Goal: Check status: Check status

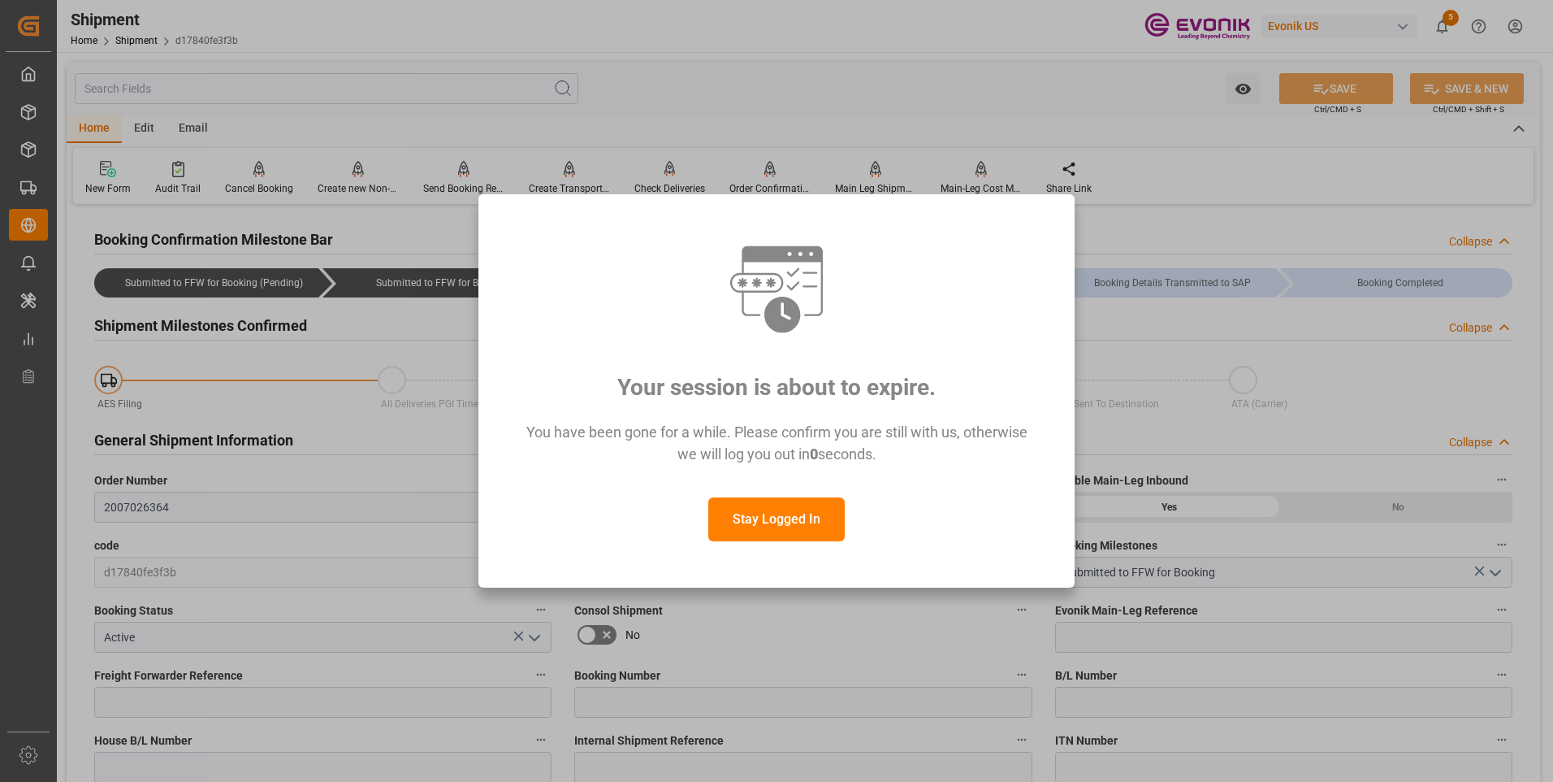
scroll to position [704, 0]
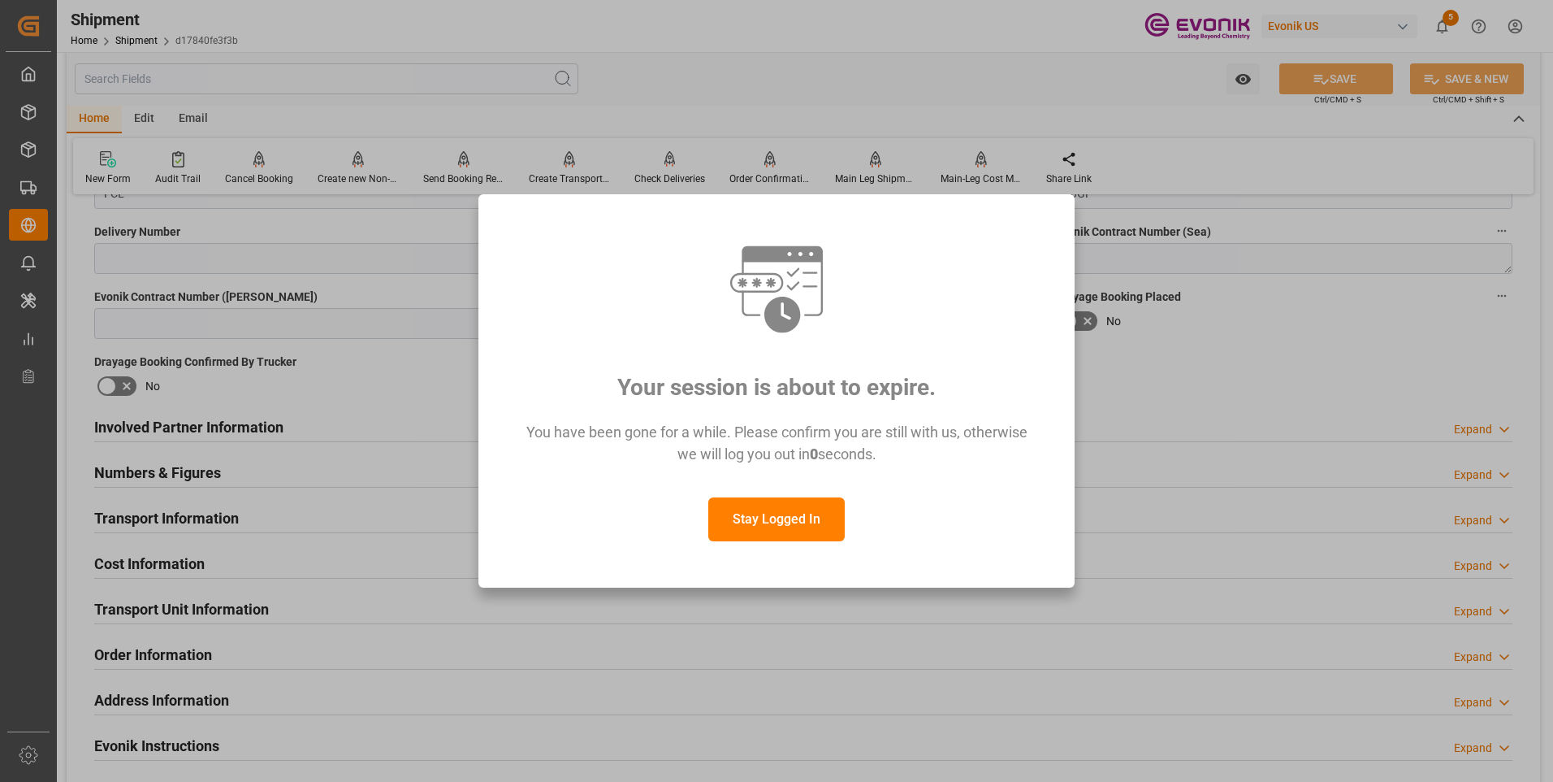
click at [800, 510] on button "Stay Logged In" at bounding box center [776, 519] width 136 height 44
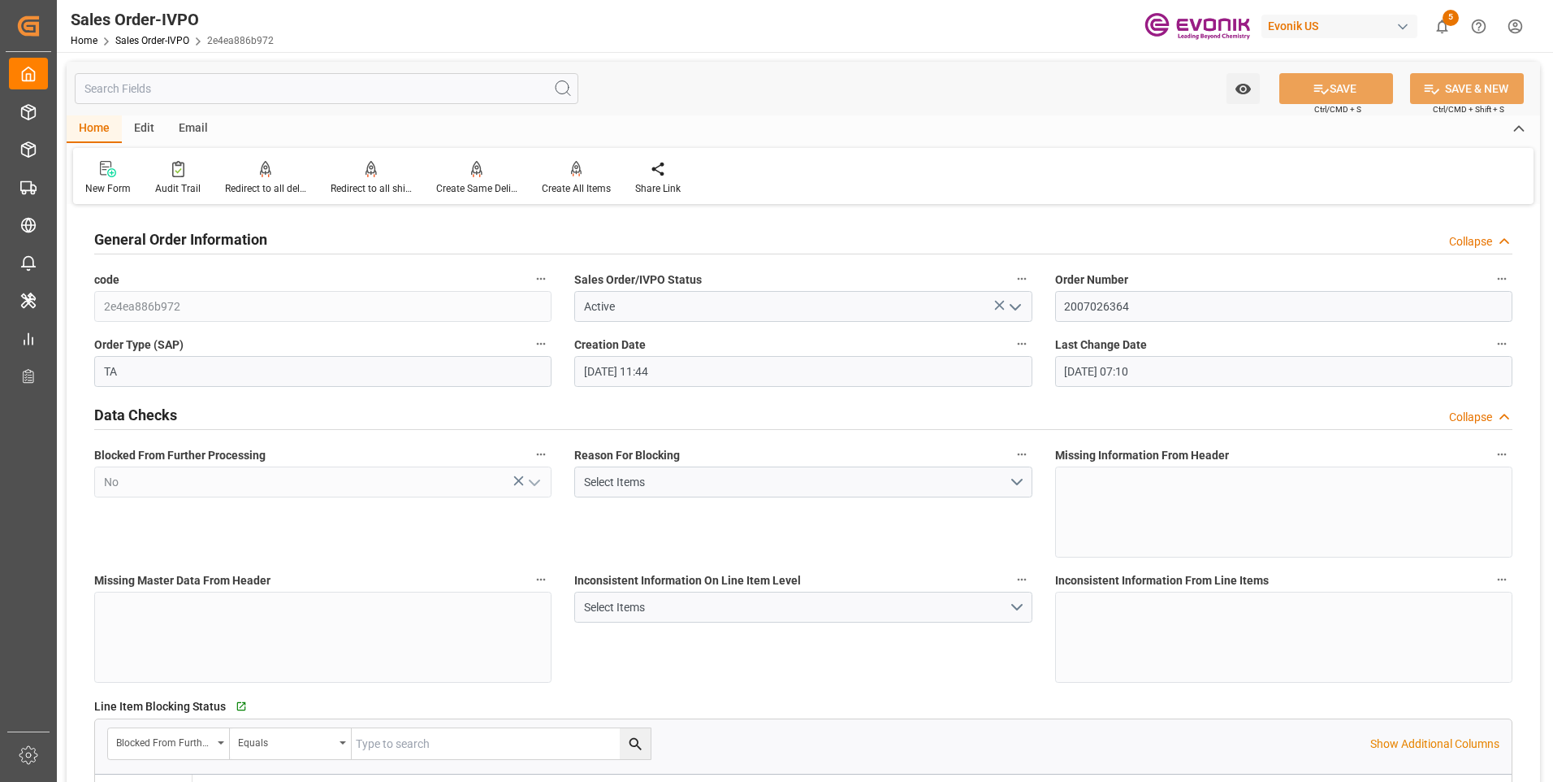
scroll to position [2682, 0]
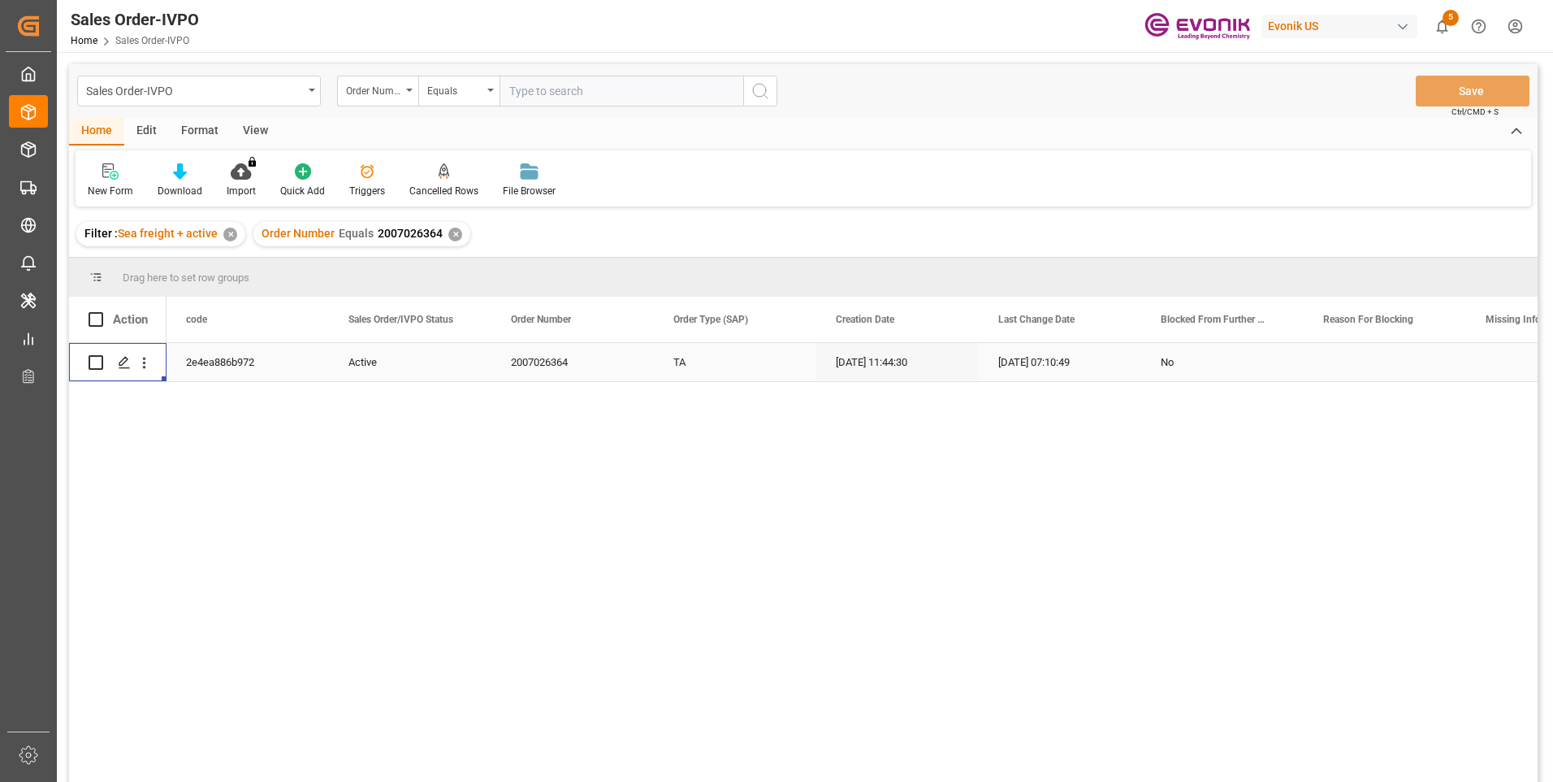
click at [565, 91] on input "text" at bounding box center [622, 91] width 244 height 31
paste input "2007135633"
type input "2007135633"
click at [765, 92] on icon "search button" at bounding box center [760, 90] width 19 height 19
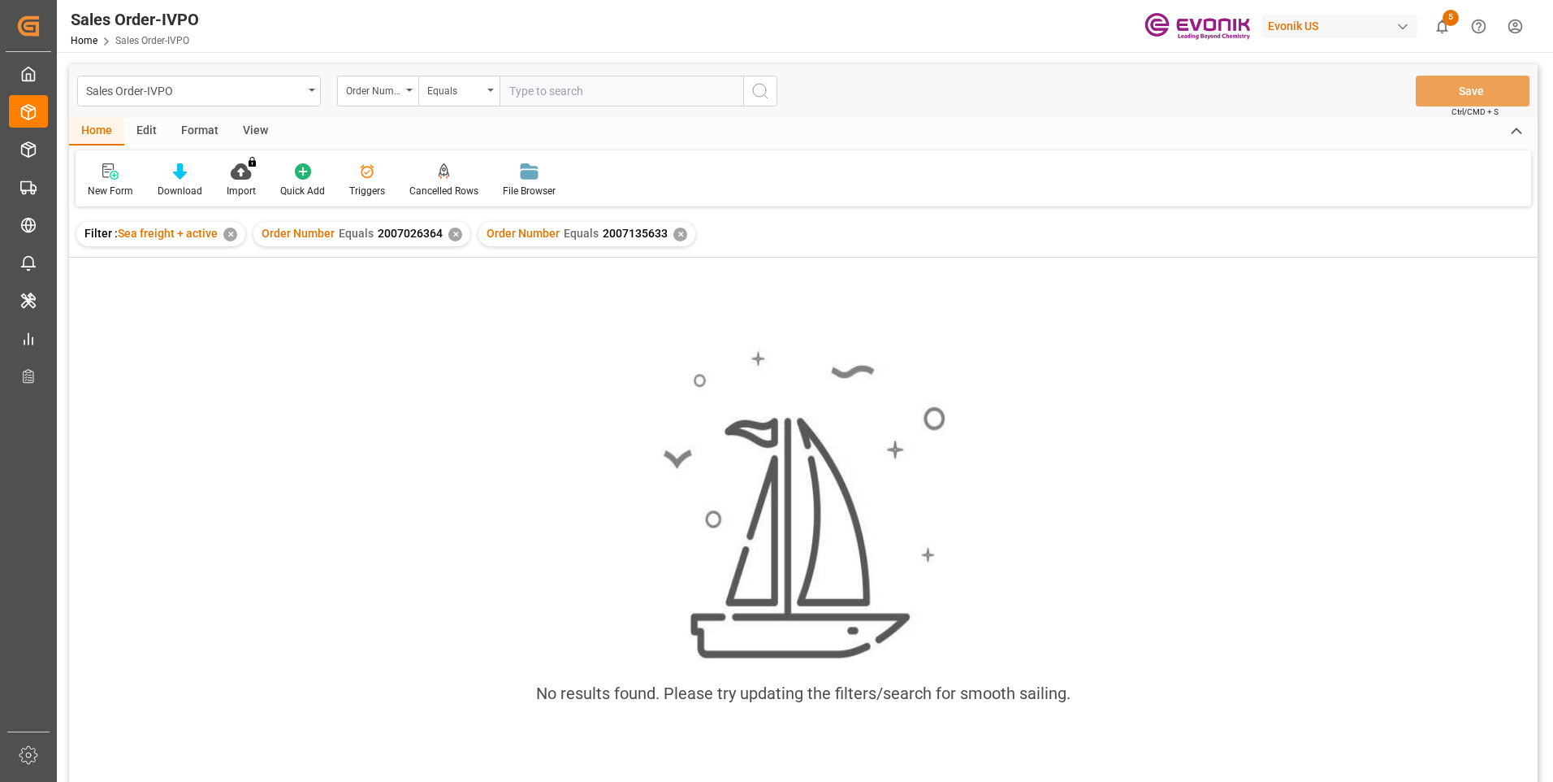
click at [451, 235] on div "✕" at bounding box center [455, 234] width 14 height 14
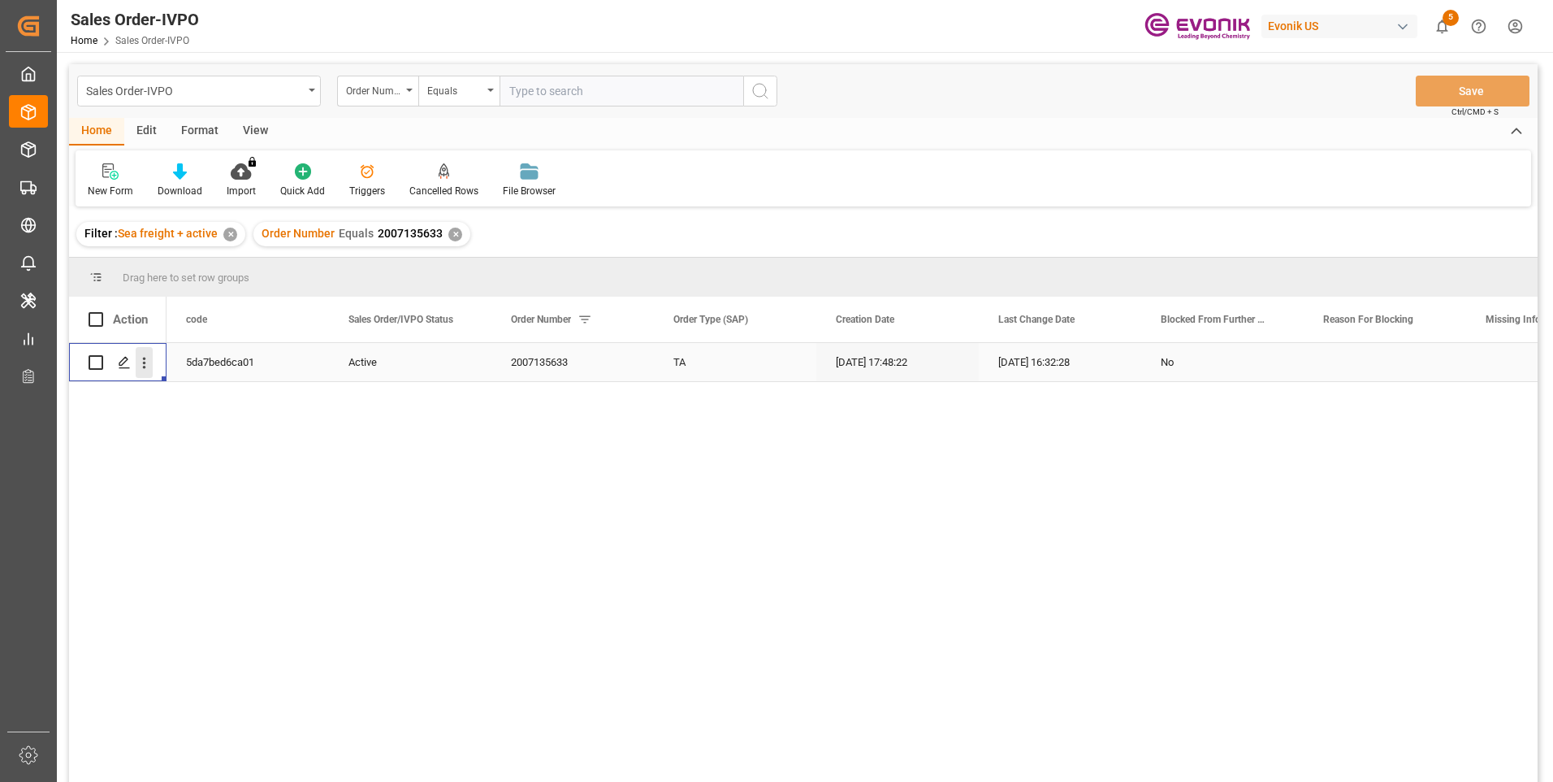
click at [148, 363] on icon "open menu" at bounding box center [144, 362] width 17 height 17
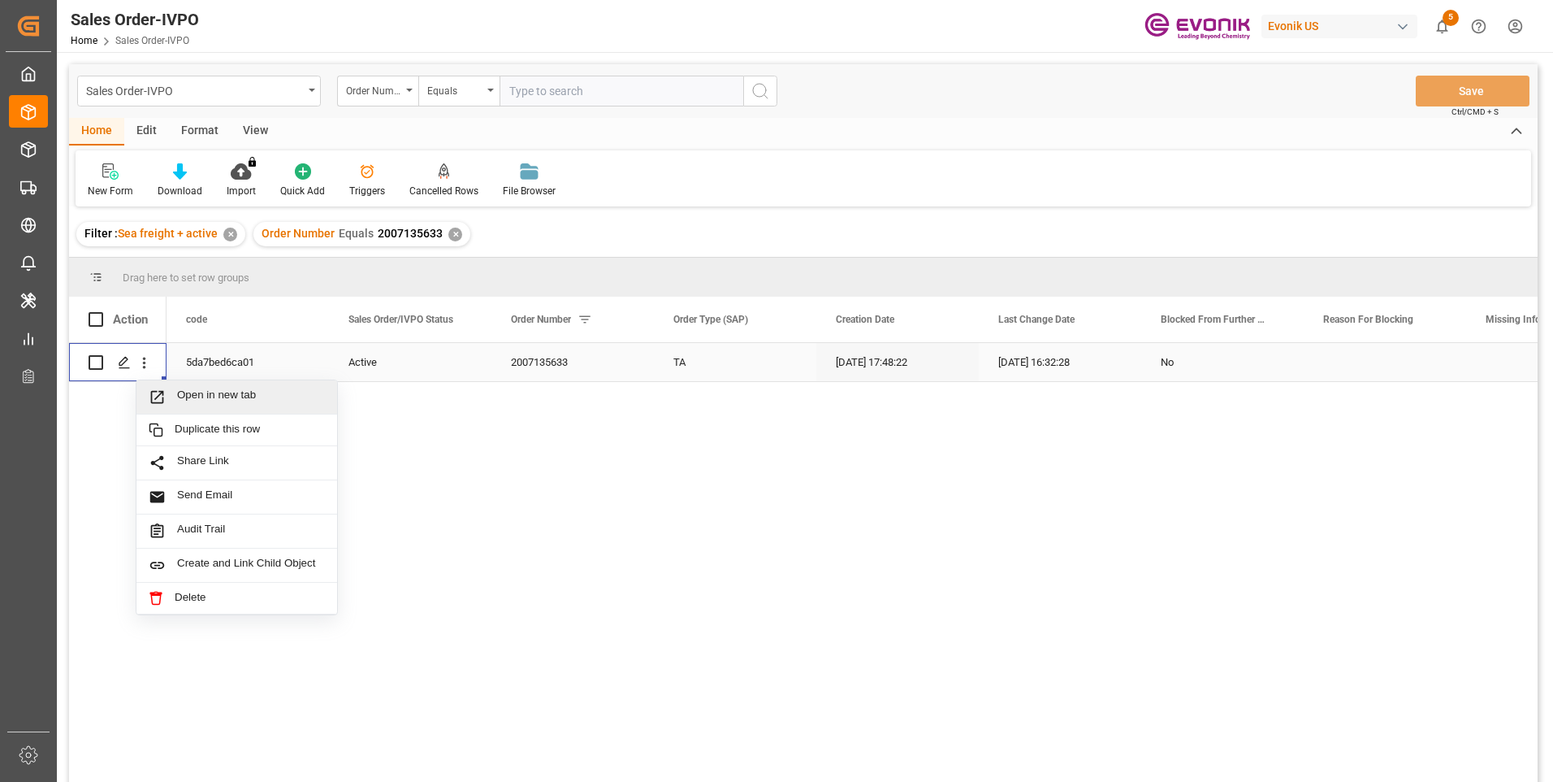
click at [202, 395] on span "Open in new tab" at bounding box center [251, 396] width 148 height 17
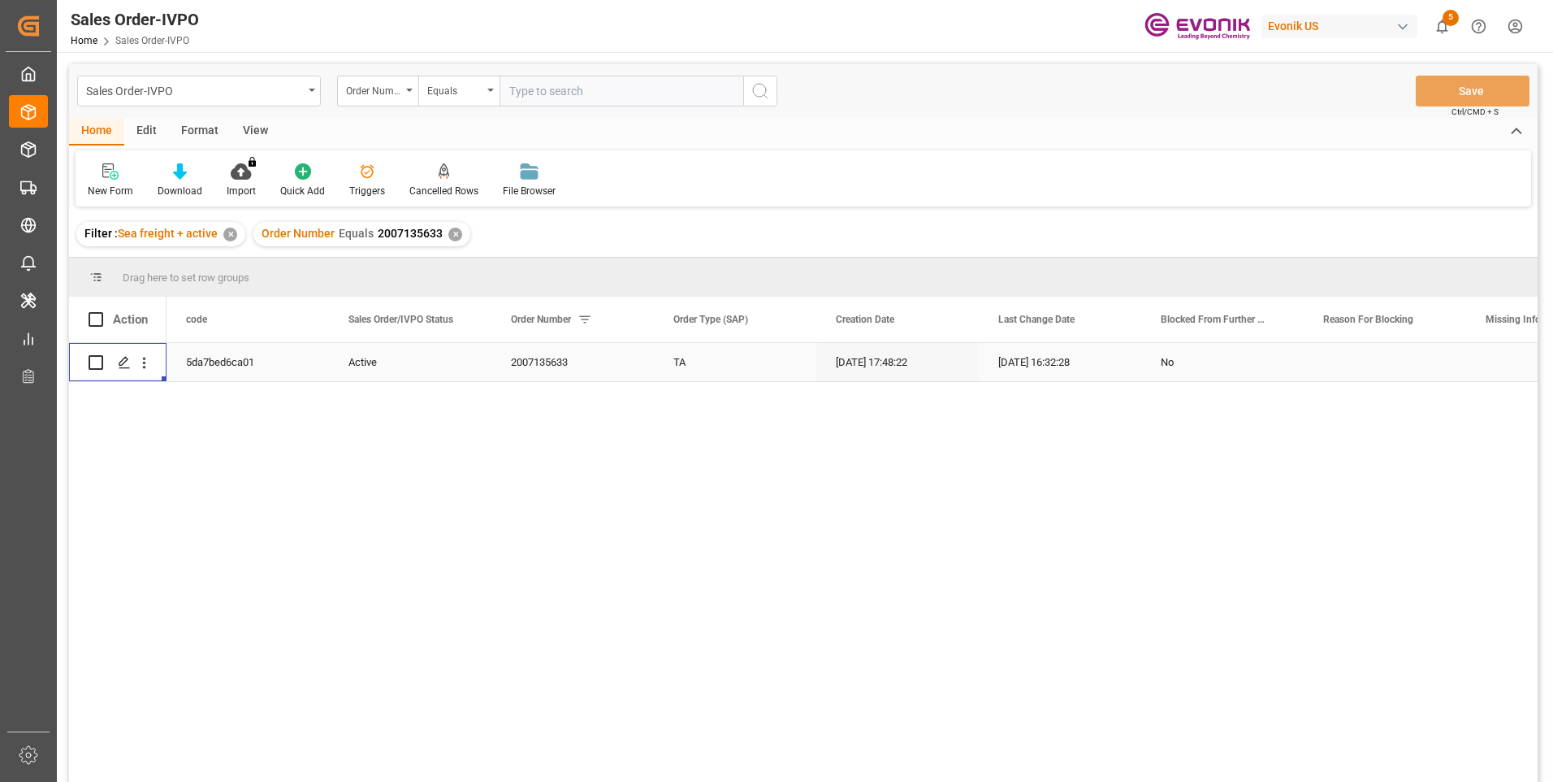
click at [557, 93] on input "text" at bounding box center [622, 91] width 244 height 31
paste input "2007135633"
type input "2007135633"
click at [754, 99] on icon "search button" at bounding box center [760, 90] width 19 height 19
click at [149, 360] on icon "open menu" at bounding box center [144, 362] width 17 height 17
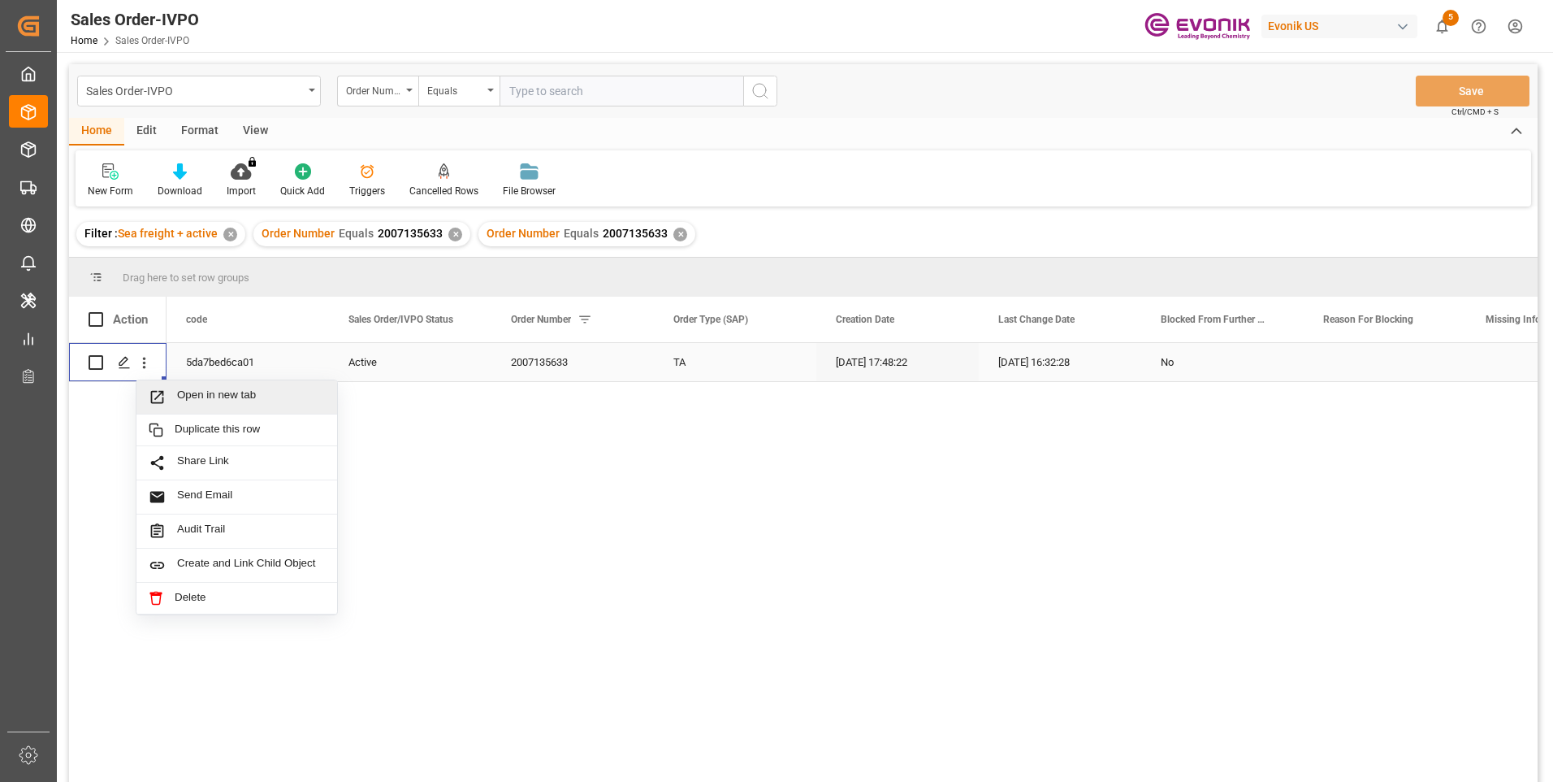
click at [201, 396] on span "Open in new tab" at bounding box center [251, 396] width 148 height 17
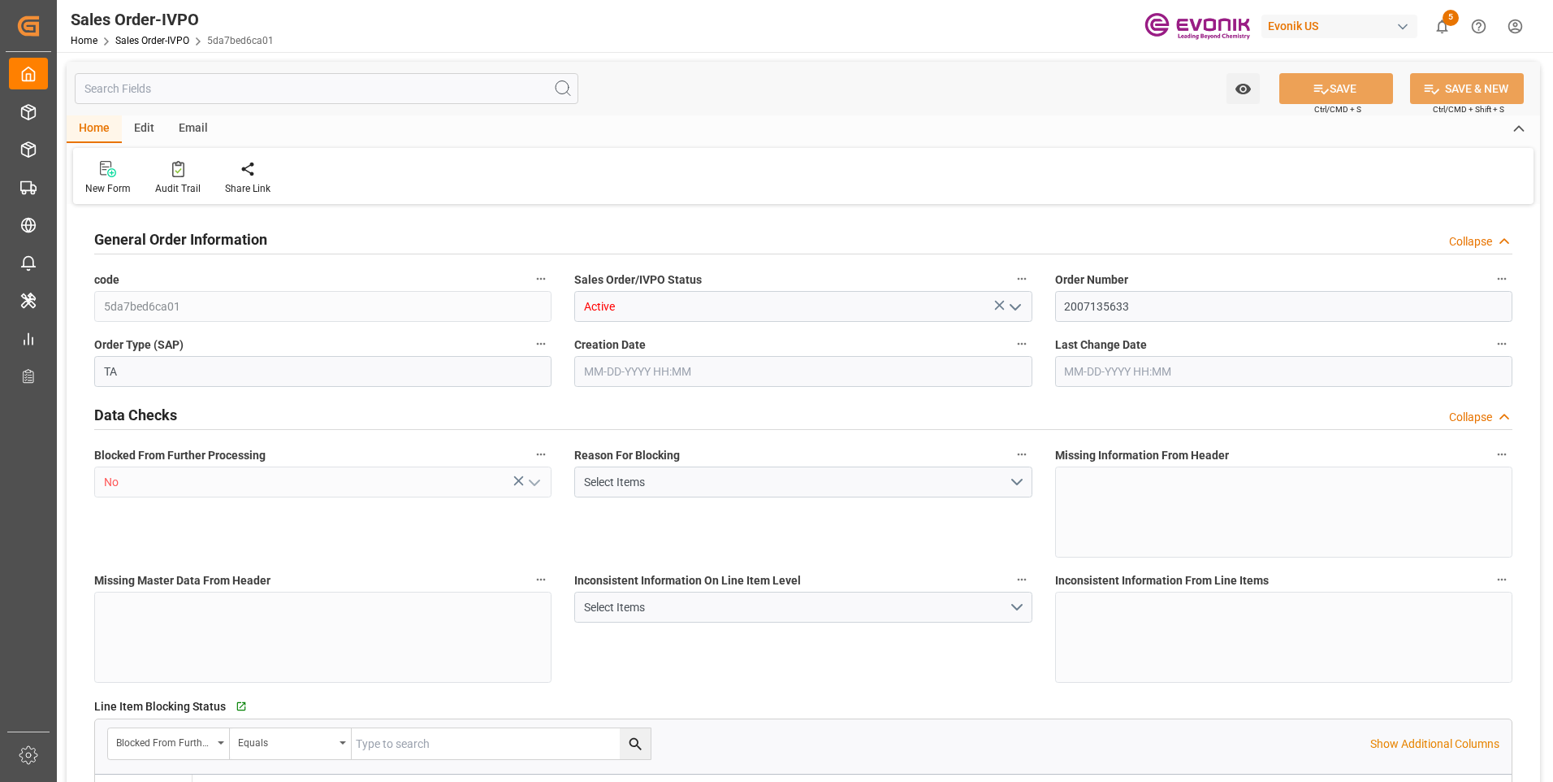
type input "ECPSJ"
type input "0"
type input "1"
type input "2"
type input "1"
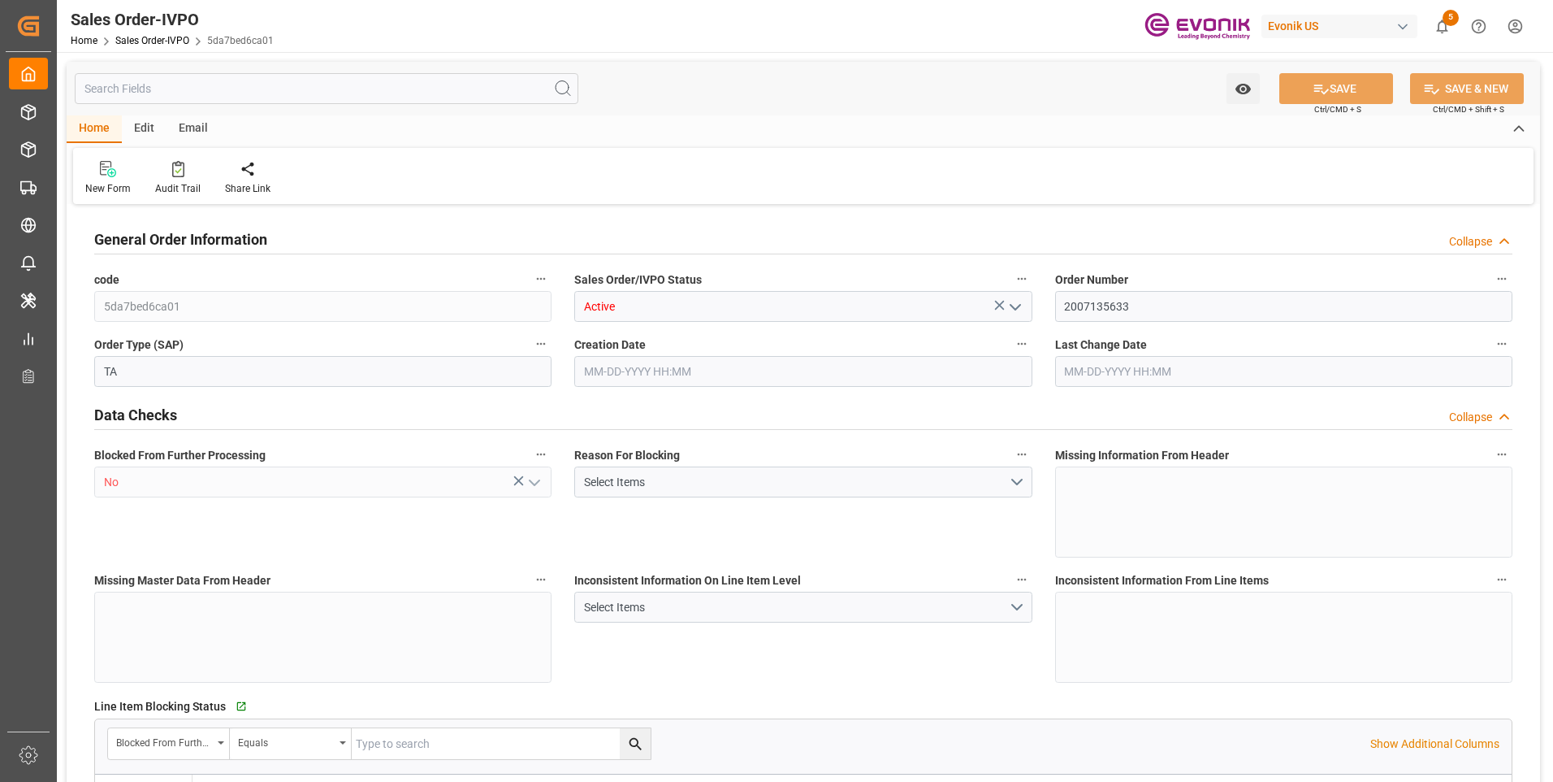
type input "20548"
type input "55.4848"
type input "19000"
type input "60"
type input "08-13-2025 17:48"
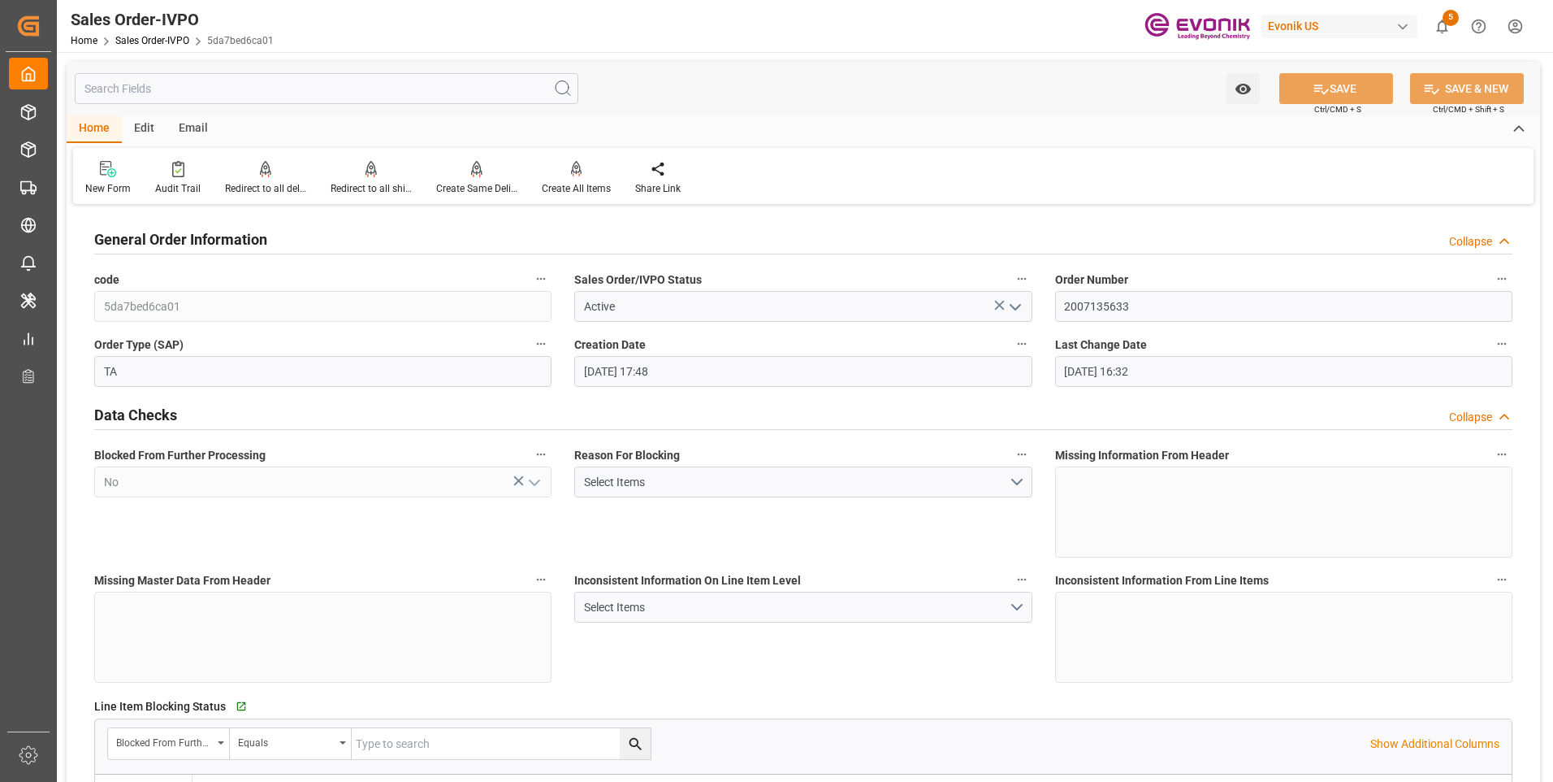
type input "09-15-2025 16:32"
type input "ECPSJ"
type input "0"
type input "1"
type input "2"
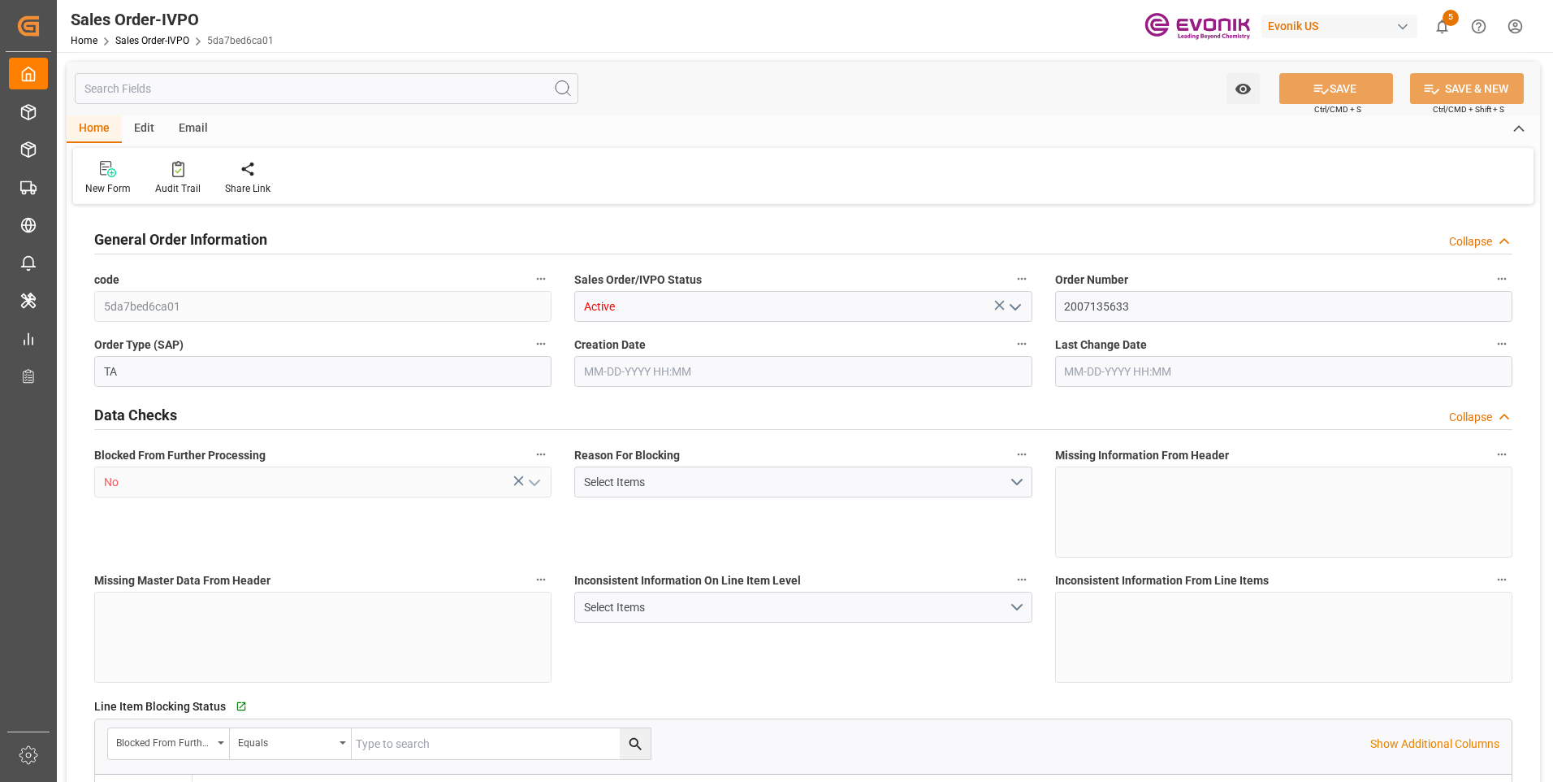
type input "1"
type input "20548"
type input "55.4848"
type input "19000"
type input "60"
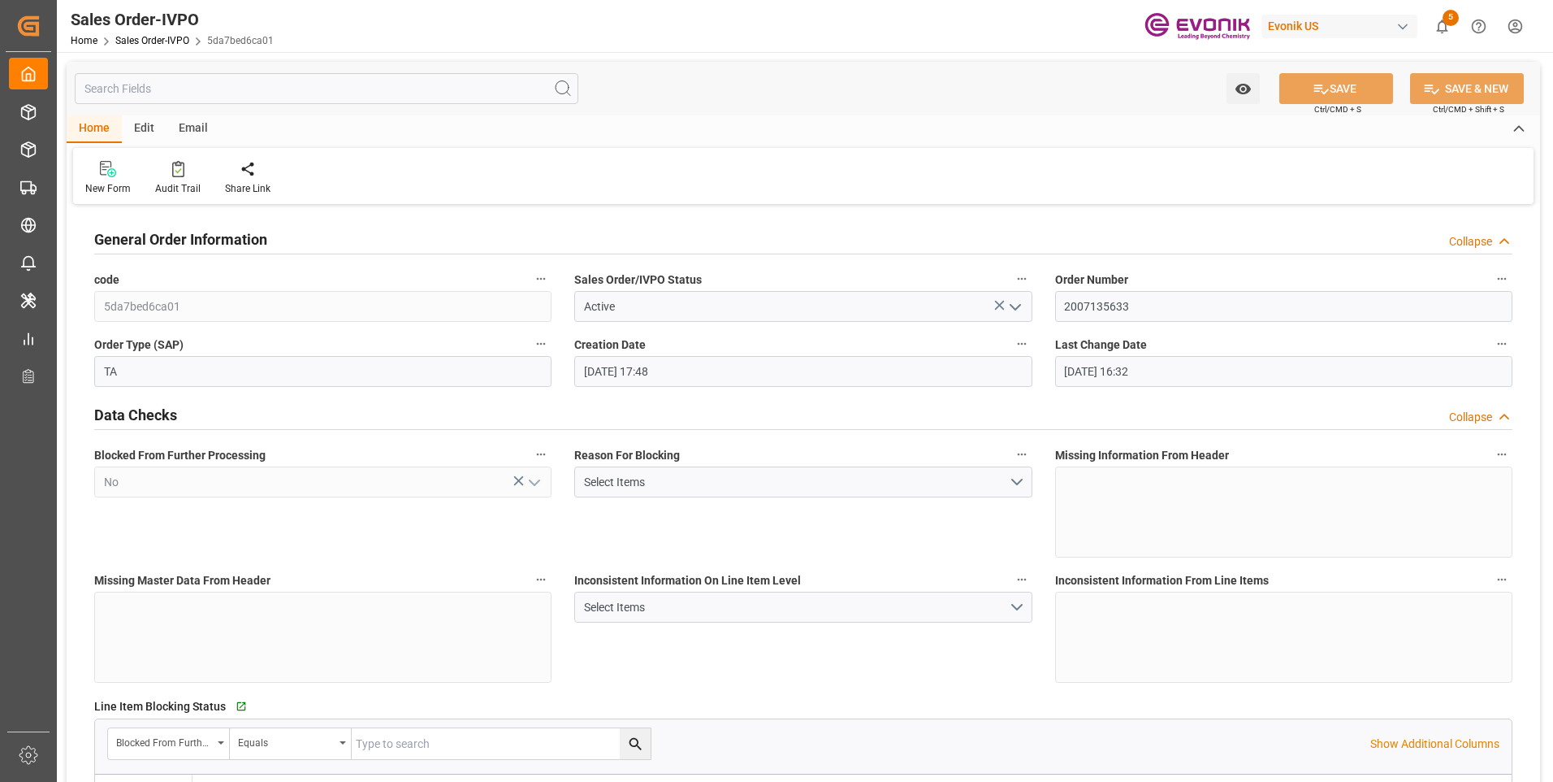
type input "[DATE] 17:48"
type input "[DATE] 16:32"
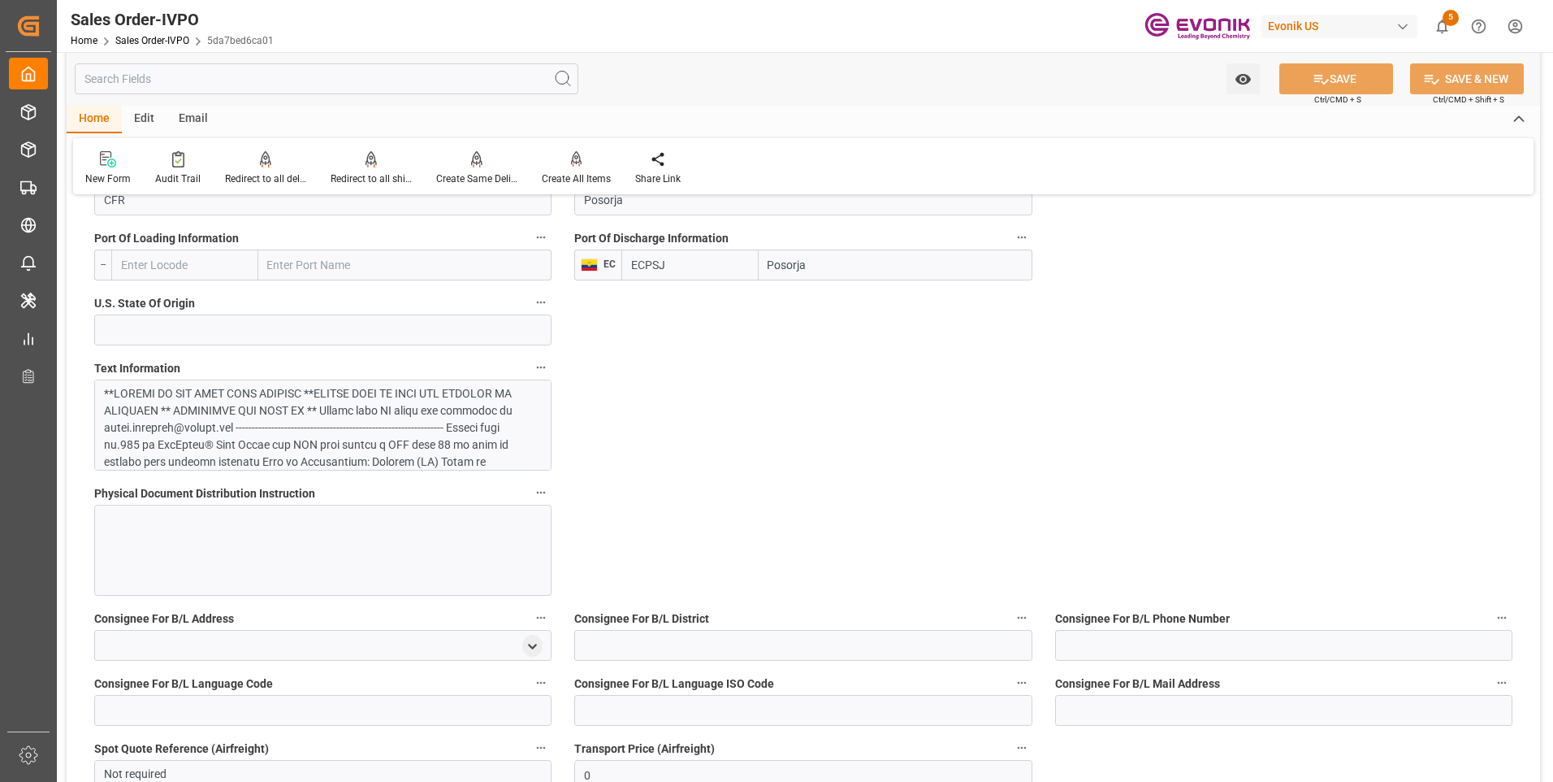
scroll to position [1137, 0]
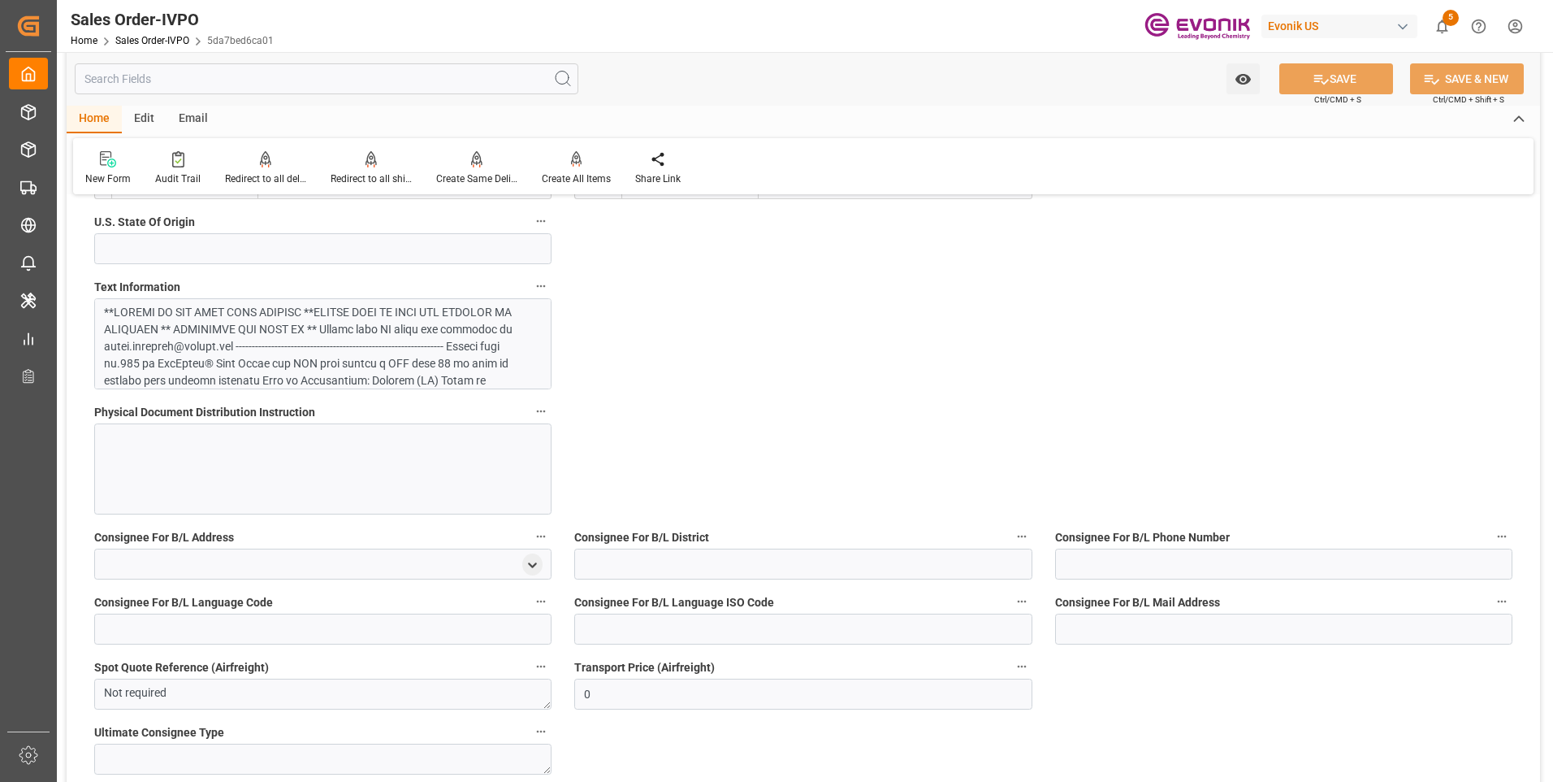
click at [320, 430] on div at bounding box center [322, 468] width 457 height 91
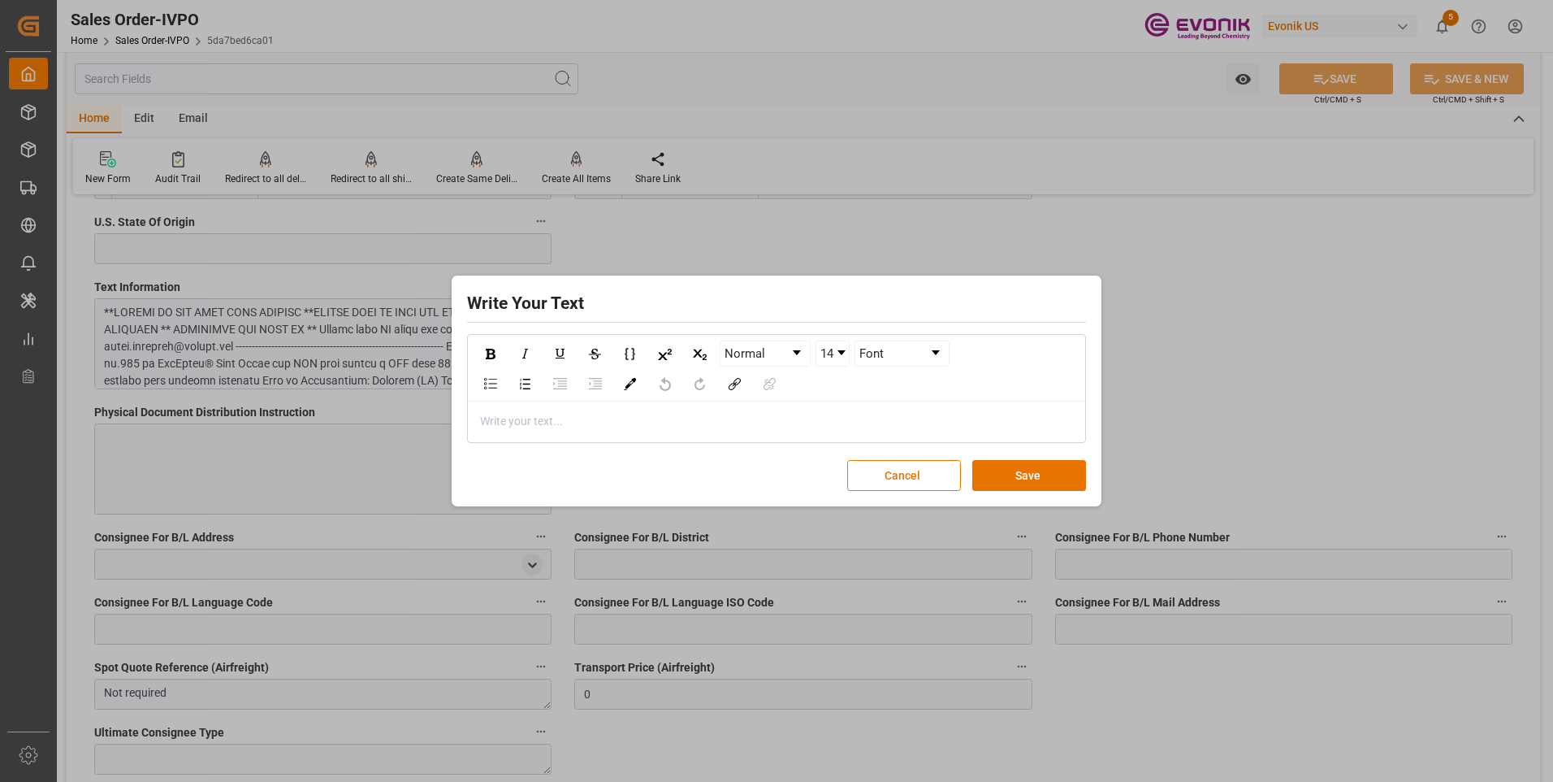
click at [942, 232] on div "Write Your Text Normal 14 Font Write your text... Cancel Save" at bounding box center [776, 391] width 1553 height 782
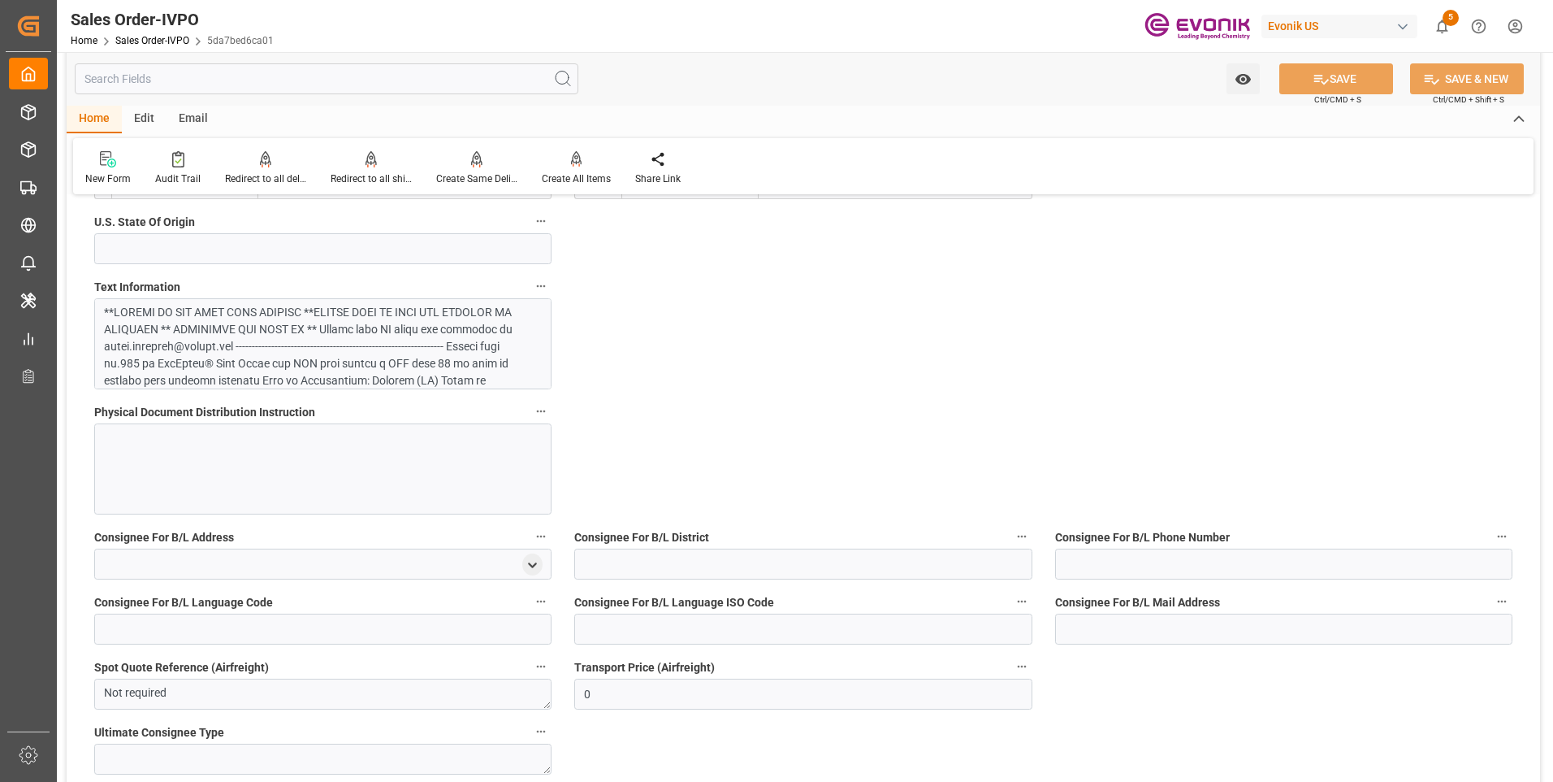
click at [298, 335] on div at bounding box center [317, 534] width 426 height 461
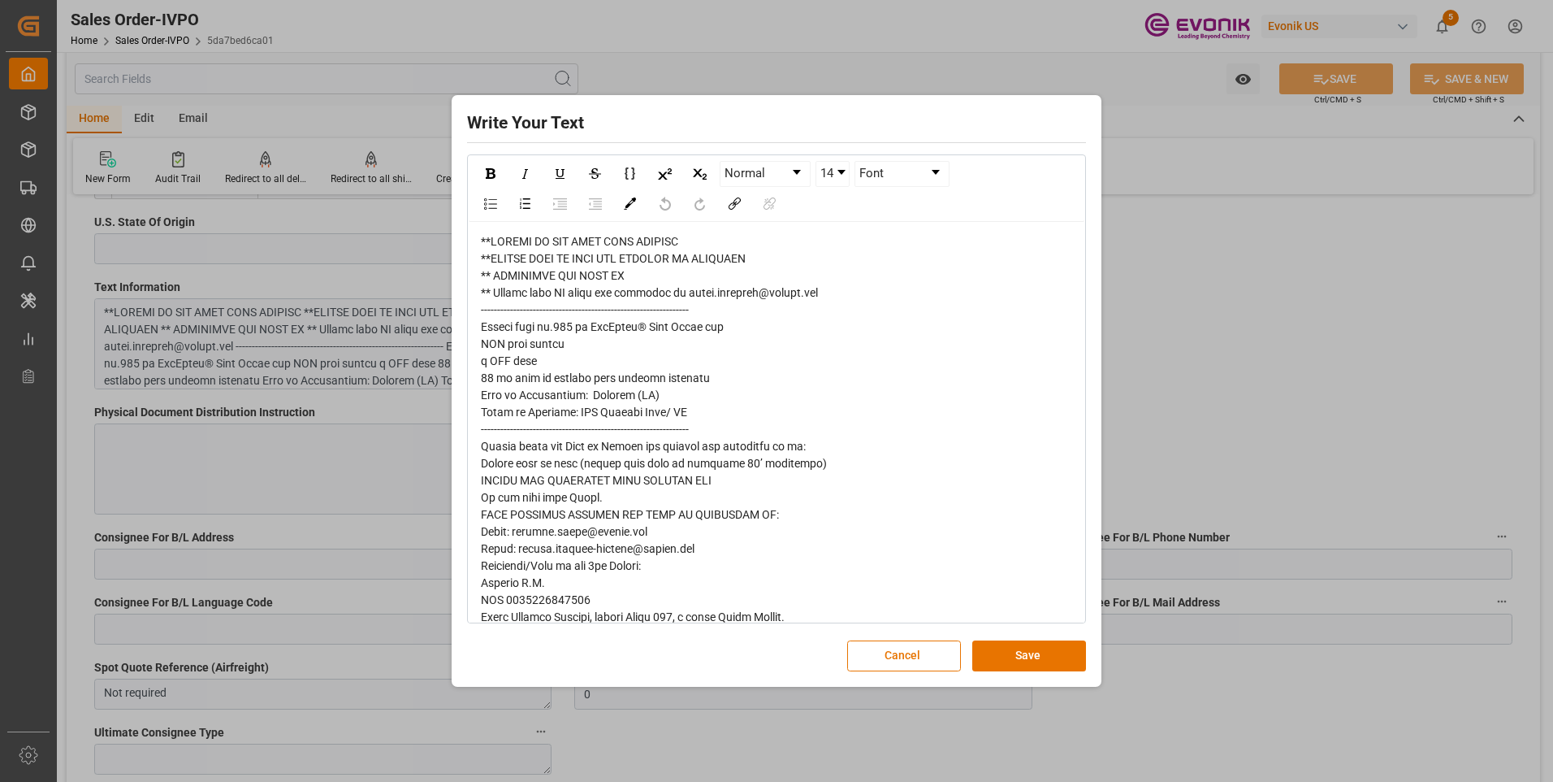
click at [898, 372] on div "rdw-editor" at bounding box center [777, 762] width 592 height 1058
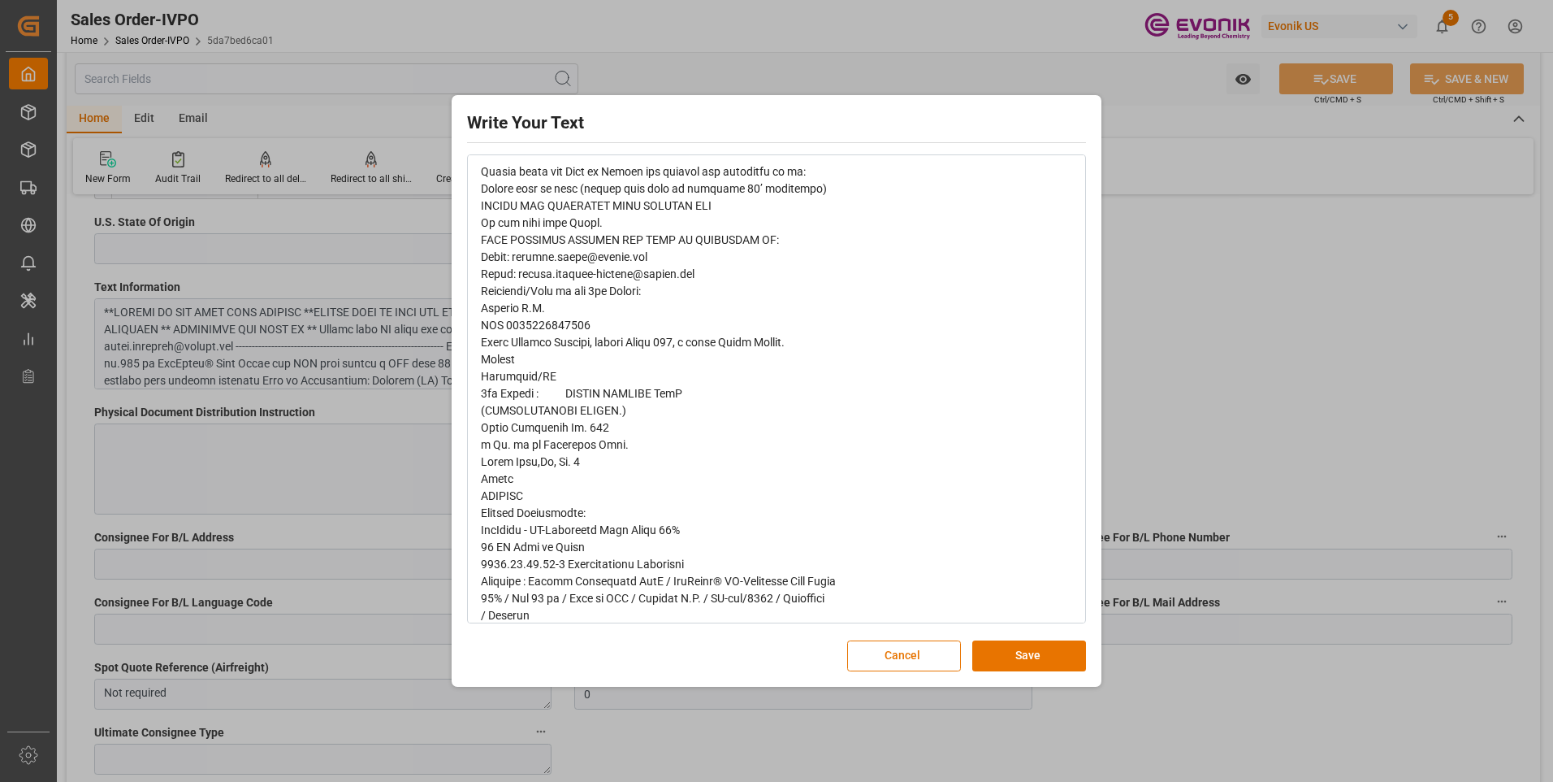
scroll to position [193, 0]
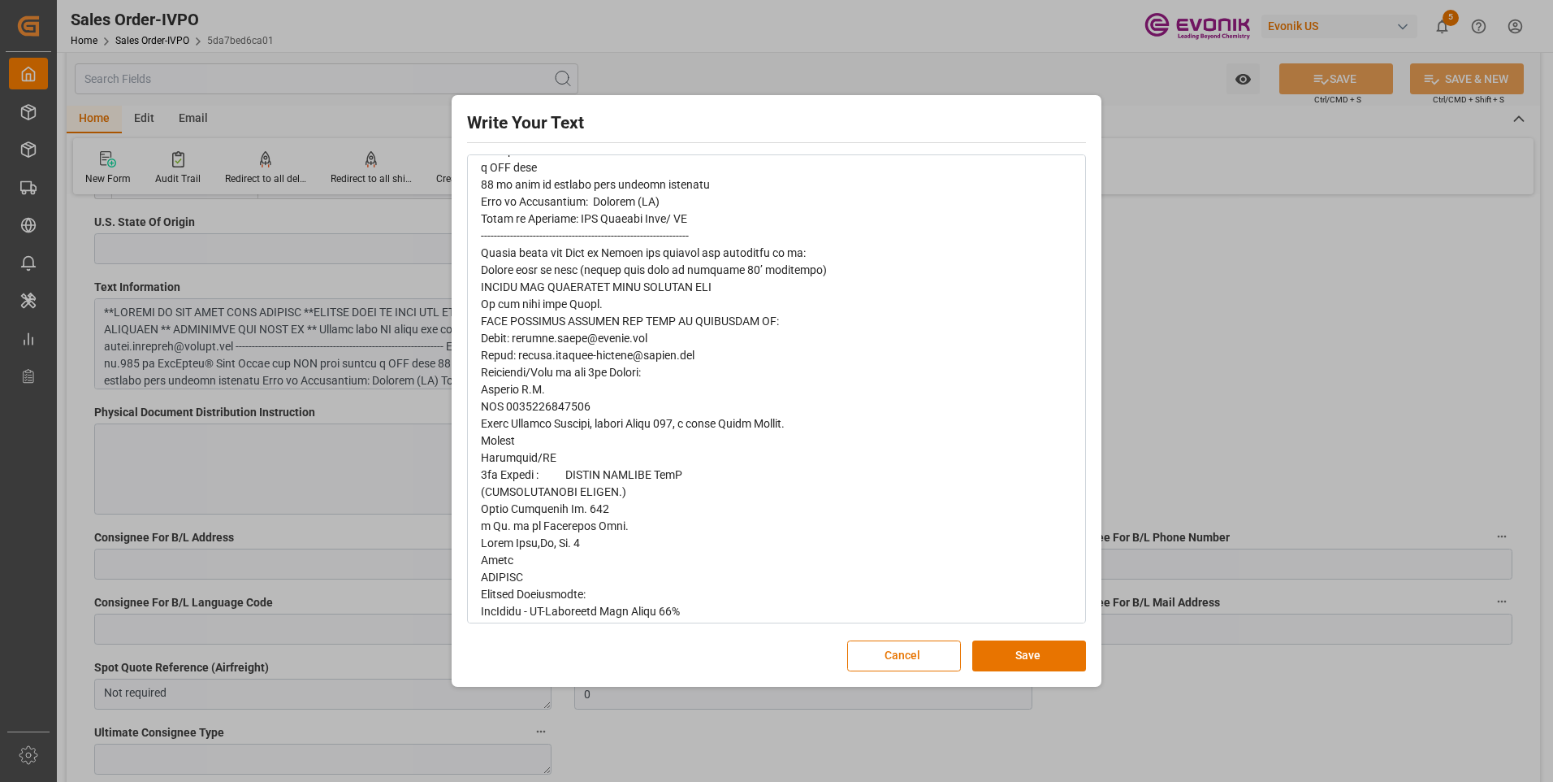
click at [1298, 294] on div "Write Your Text Normal 14 Font Cancel Save" at bounding box center [776, 391] width 1553 height 782
